Goal: Find specific page/section: Find specific page/section

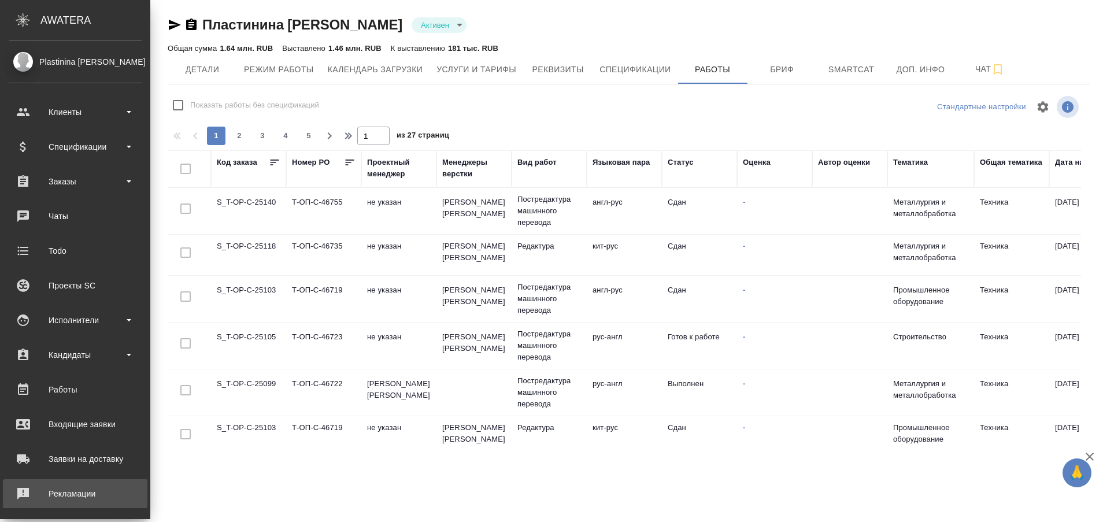
click at [10, 508] on link "Рекламации" at bounding box center [75, 493] width 145 height 29
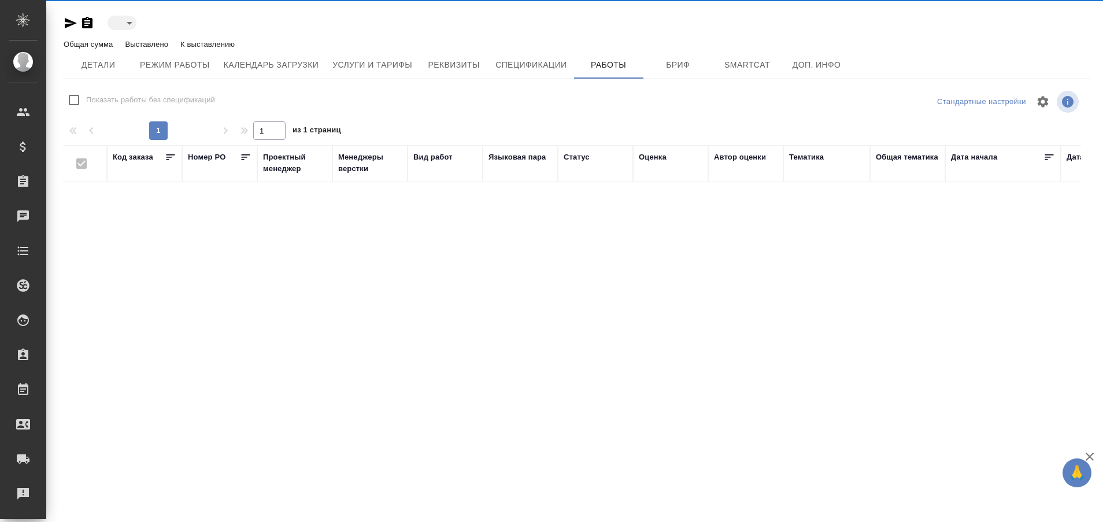
type input "active"
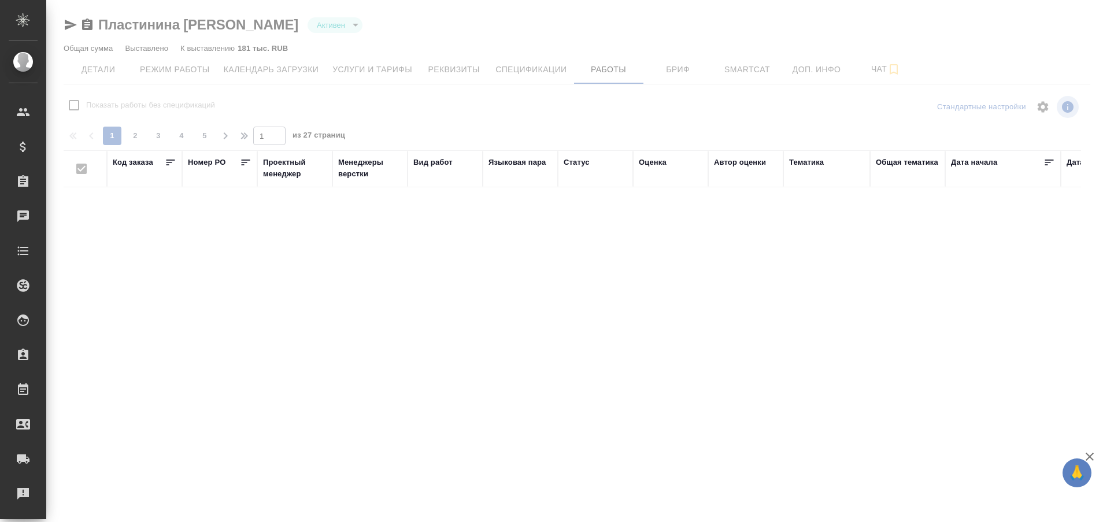
checkbox input "false"
